Goal: Transaction & Acquisition: Purchase product/service

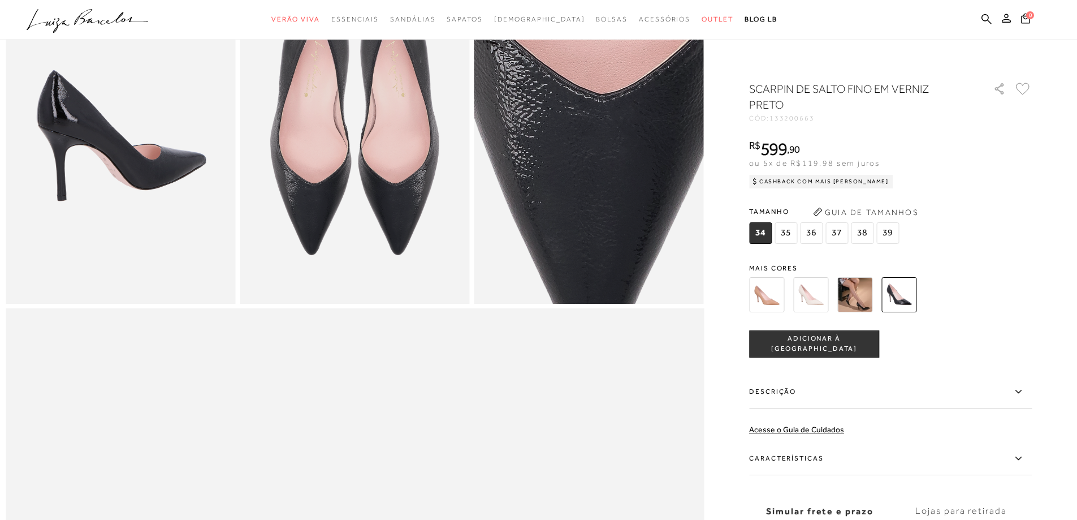
scroll to position [735, 0]
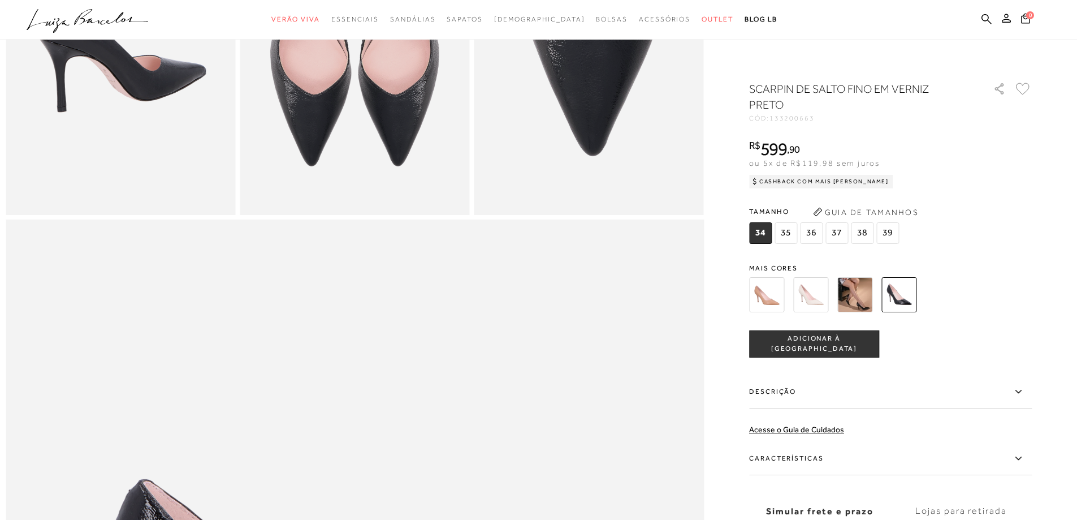
click at [1021, 391] on icon at bounding box center [1018, 391] width 6 height 3
click at [0, 0] on input "Descrição" at bounding box center [0, 0] width 0 height 0
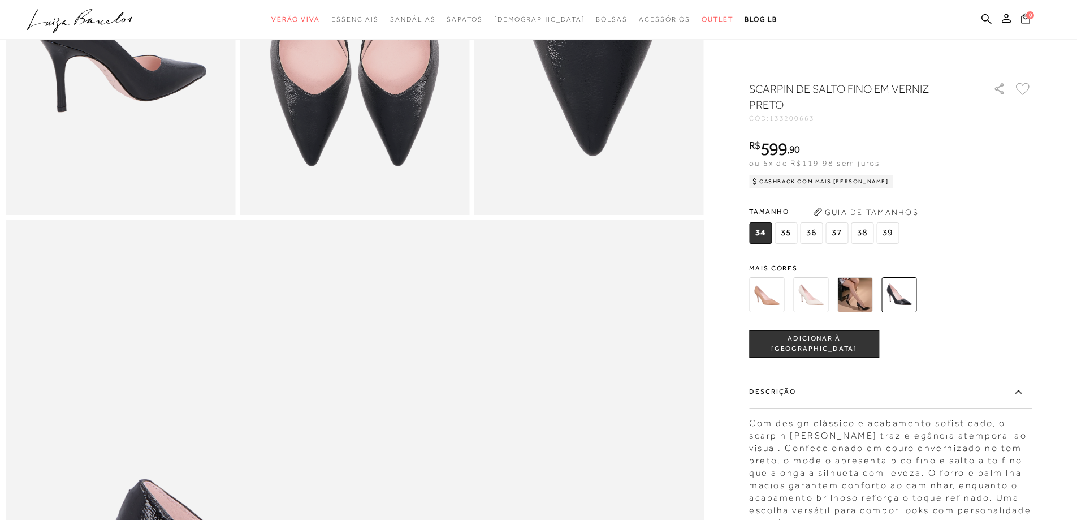
click at [1025, 391] on icon at bounding box center [1019, 392] width 14 height 14
click at [0, 0] on input "Descrição" at bounding box center [0, 0] width 0 height 0
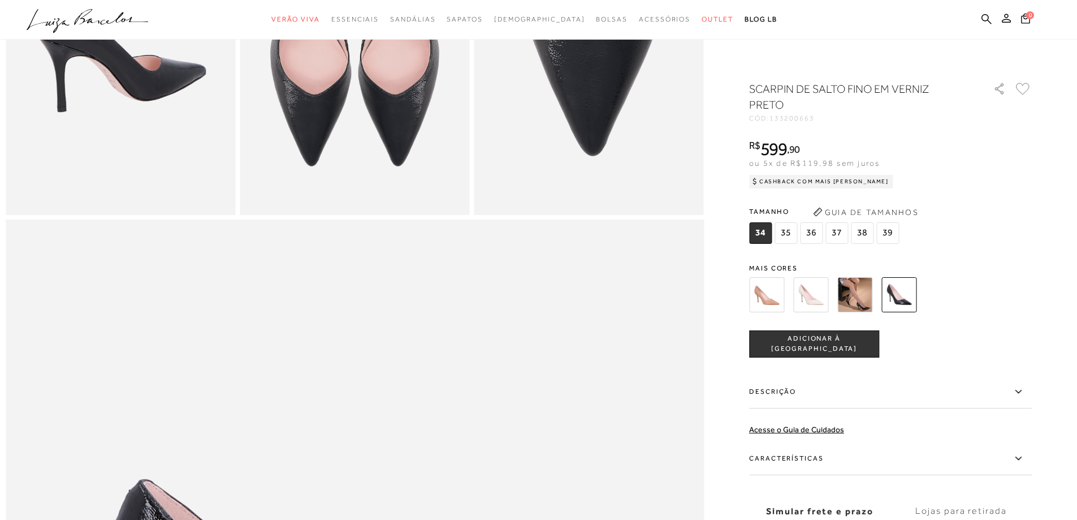
click at [1025, 459] on icon at bounding box center [1019, 458] width 14 height 14
click at [0, 0] on input "Características" at bounding box center [0, 0] width 0 height 0
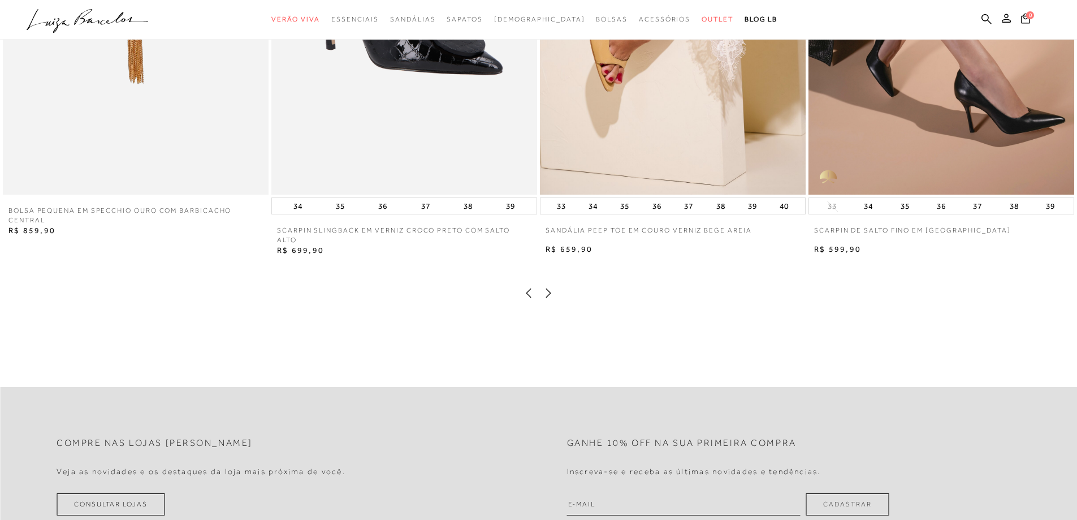
scroll to position [2431, 0]
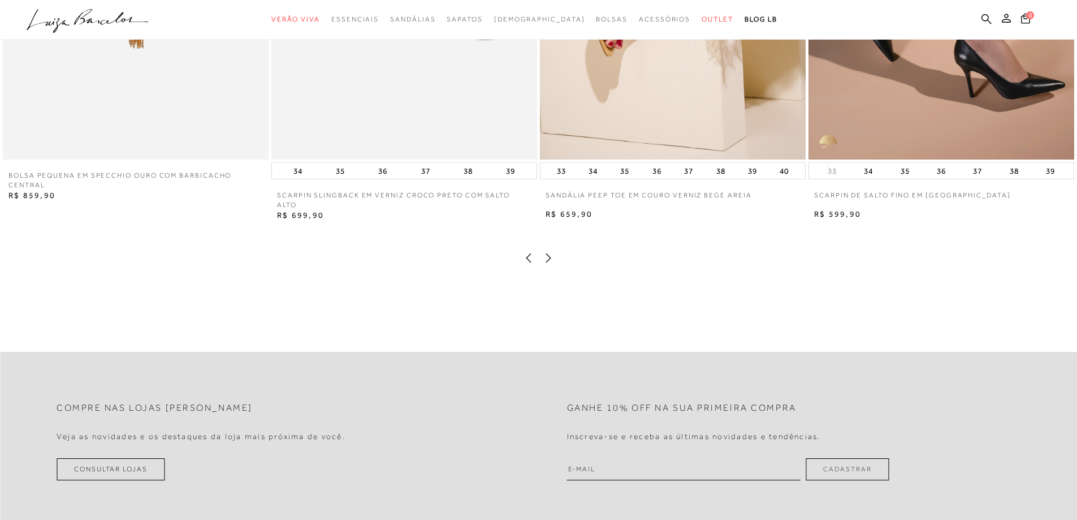
click at [548, 264] on icon at bounding box center [548, 257] width 11 height 11
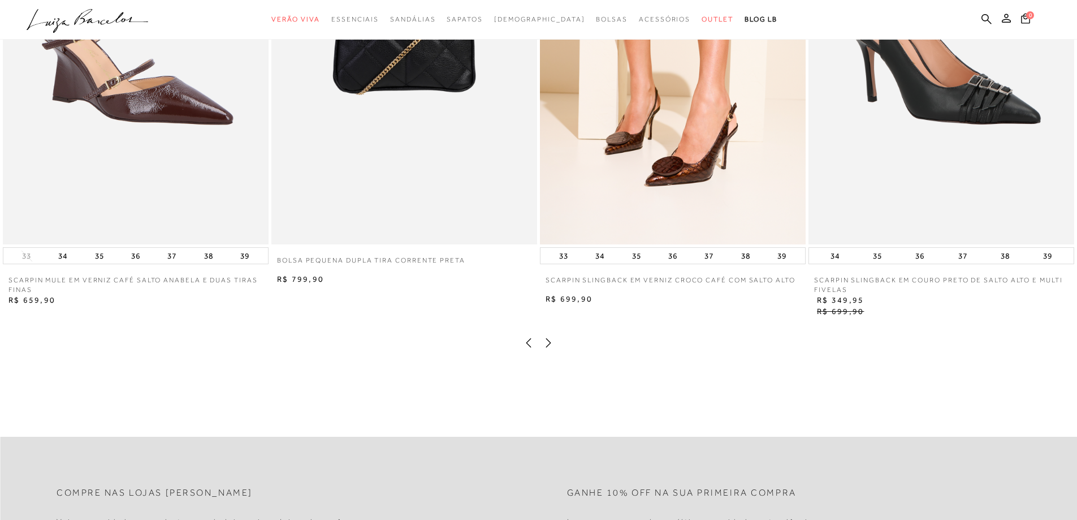
scroll to position [2318, 0]
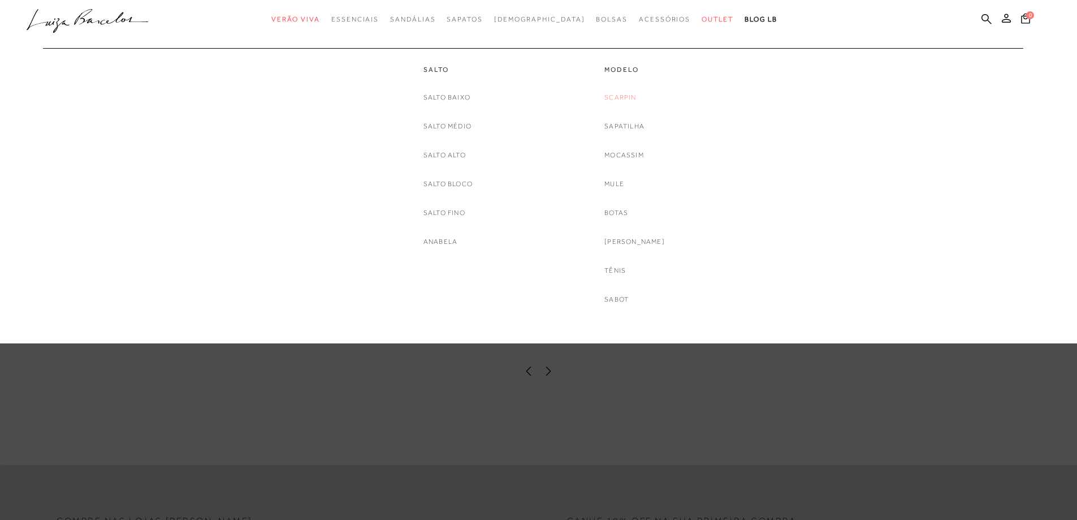
click at [630, 95] on link "Scarpin" at bounding box center [620, 98] width 32 height 12
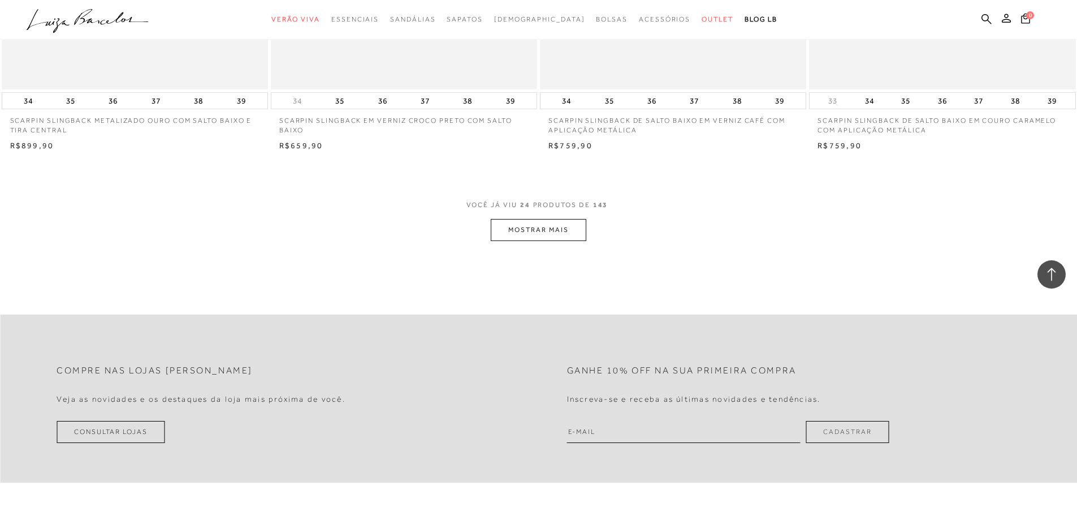
scroll to position [2771, 0]
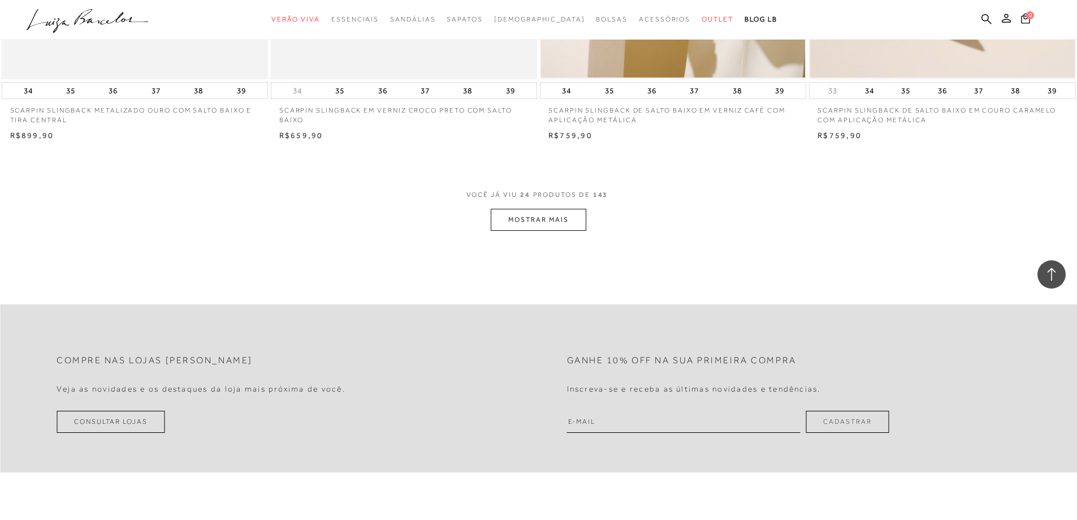
click at [548, 217] on button "MOSTRAR MAIS" at bounding box center [538, 220] width 95 height 22
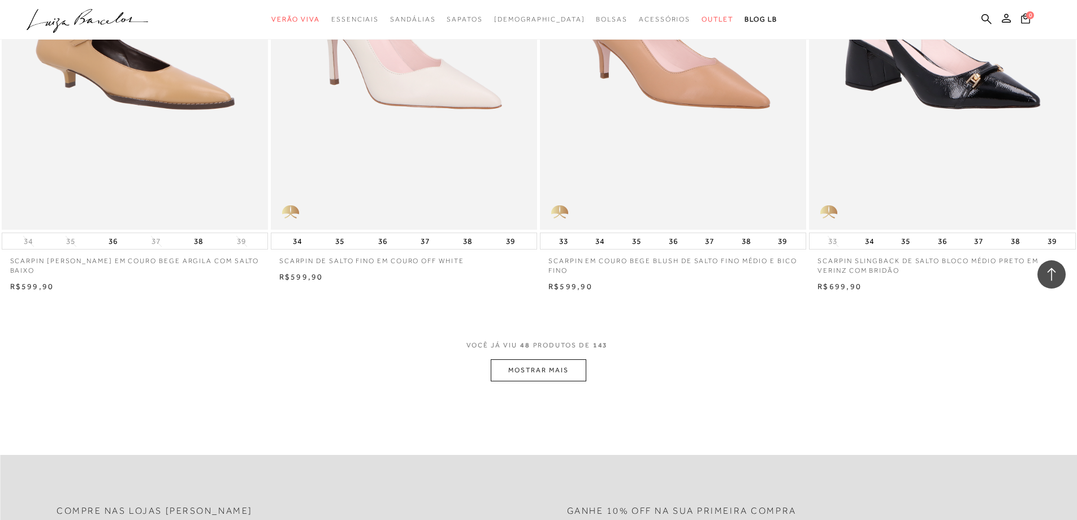
scroll to position [5598, 0]
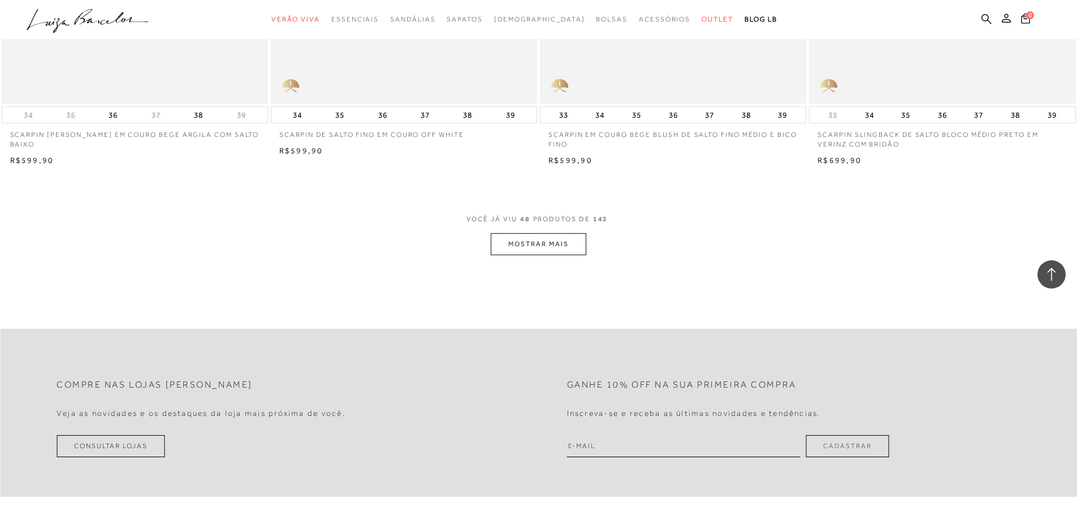
click at [547, 240] on button "MOSTRAR MAIS" at bounding box center [538, 244] width 95 height 22
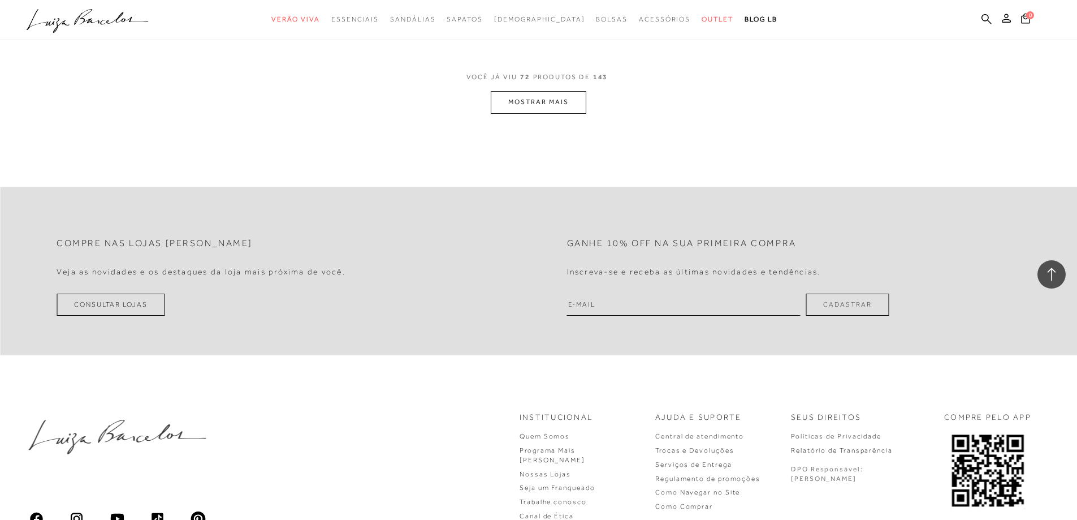
scroll to position [8651, 0]
